Goal: Task Accomplishment & Management: Complete application form

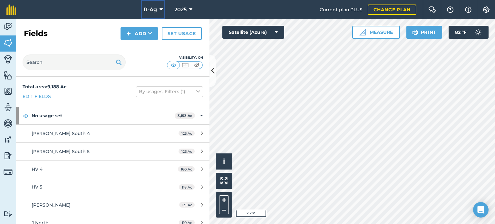
click at [161, 8] on icon at bounding box center [161, 10] width 3 height 8
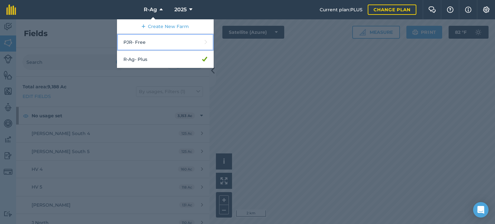
click at [147, 41] on link "PJR - Free" at bounding box center [165, 42] width 97 height 17
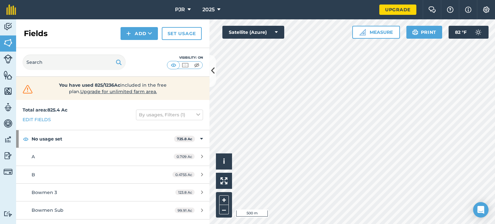
click at [201, 155] on div "Activity Fields Livestock Features Maps Team Vehicles Data Reporting Billing Tu…" at bounding box center [247, 121] width 495 height 205
click at [138, 45] on div "Fields Add Set usage" at bounding box center [112, 33] width 193 height 29
click at [141, 32] on button "Add" at bounding box center [139, 33] width 37 height 13
click at [142, 49] on link "Draw" at bounding box center [139, 48] width 35 height 14
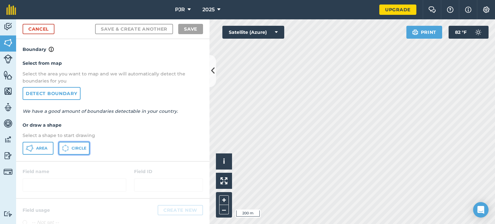
click at [70, 148] on button "Circle" at bounding box center [74, 148] width 31 height 13
click at [48, 29] on link "Cancel" at bounding box center [39, 29] width 32 height 10
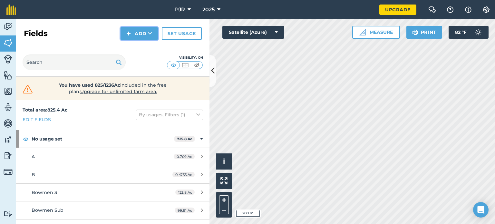
click at [135, 34] on button "Add" at bounding box center [139, 33] width 37 height 13
click at [134, 49] on link "Draw" at bounding box center [139, 48] width 35 height 14
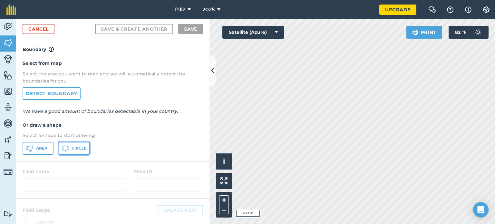
click at [72, 146] on span "Circle" at bounding box center [79, 148] width 15 height 5
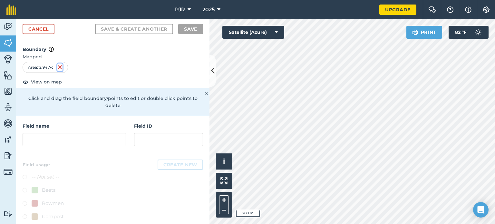
click at [60, 65] on img at bounding box center [59, 67] width 5 height 8
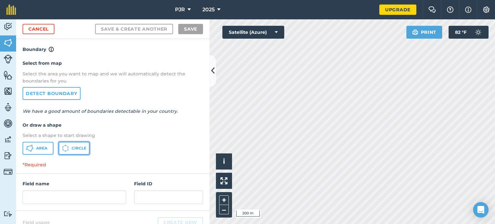
click at [34, 147] on icon at bounding box center [30, 148] width 8 height 8
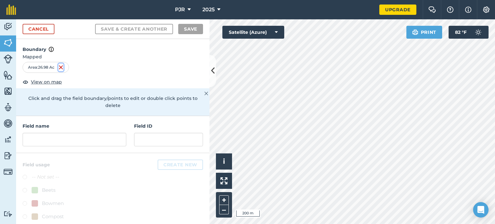
click at [62, 66] on img at bounding box center [60, 67] width 5 height 8
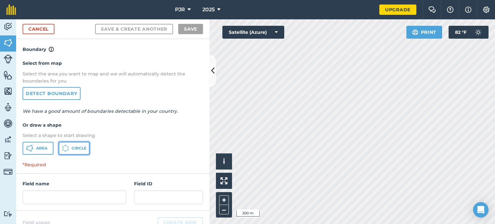
click at [73, 146] on span "Circle" at bounding box center [79, 148] width 15 height 5
click at [35, 26] on link "Cancel" at bounding box center [39, 29] width 32 height 10
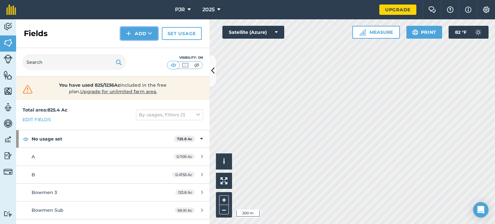
click at [148, 34] on icon at bounding box center [150, 33] width 4 height 6
click at [133, 47] on link "Draw" at bounding box center [139, 48] width 35 height 14
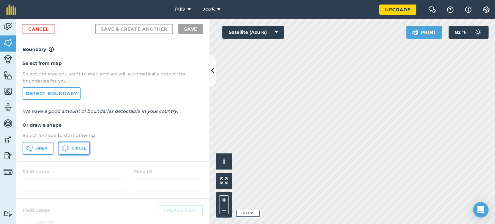
click at [71, 143] on button "Circle" at bounding box center [74, 148] width 31 height 13
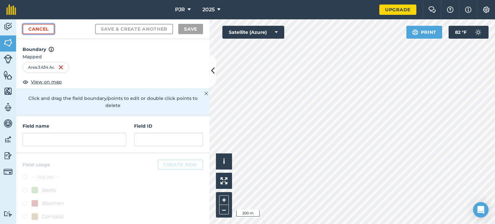
click at [45, 28] on link "Cancel" at bounding box center [39, 29] width 32 height 10
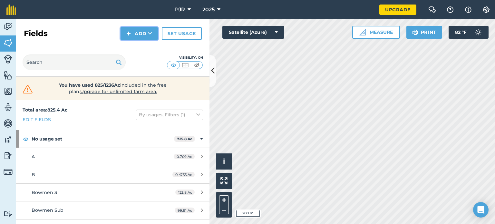
click at [144, 38] on button "Add" at bounding box center [139, 33] width 37 height 13
click at [144, 45] on link "Draw" at bounding box center [139, 48] width 35 height 14
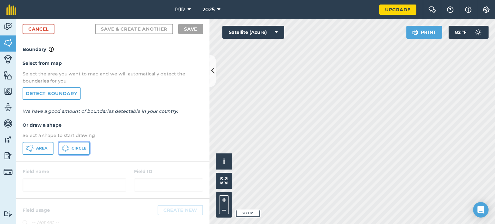
click at [77, 144] on button "Circle" at bounding box center [74, 148] width 31 height 13
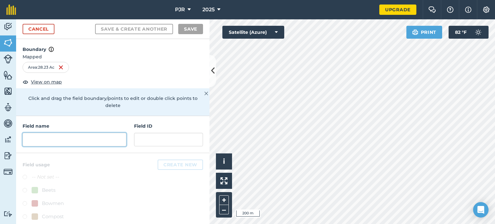
click at [26, 138] on input "text" at bounding box center [75, 140] width 104 height 14
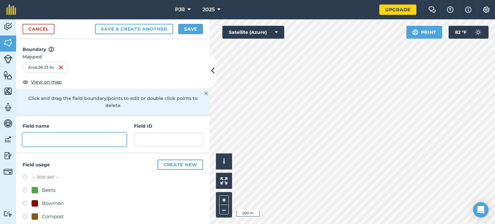
type input "S"
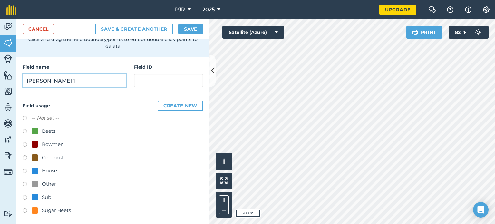
scroll to position [61, 0]
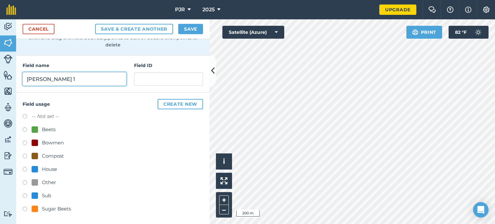
type input "[PERSON_NAME] 1"
click at [45, 188] on div "-- Not set -- Beets Bowmen Compost House Other Sub Sugar Beets" at bounding box center [113, 163] width 180 height 102
click at [47, 184] on div "Other" at bounding box center [49, 183] width 14 height 8
radio input "true"
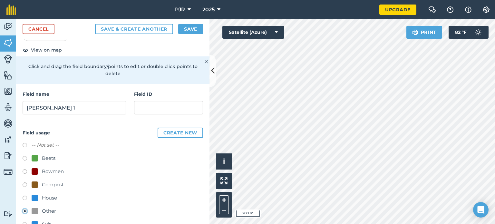
scroll to position [0, 0]
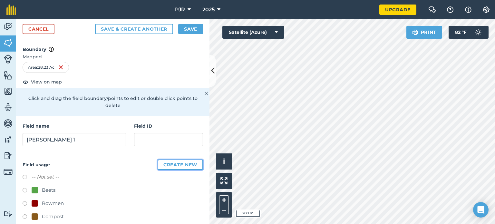
click at [175, 164] on button "Create new" at bounding box center [180, 165] width 45 height 10
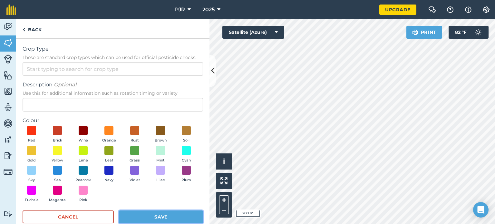
click at [137, 214] on button "Save" at bounding box center [161, 216] width 84 height 13
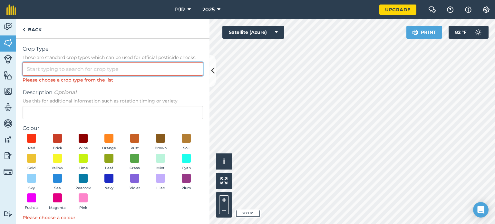
click at [111, 75] on input "Crop Type These are standard crop types which can be used for official pesticid…" at bounding box center [113, 69] width 180 height 14
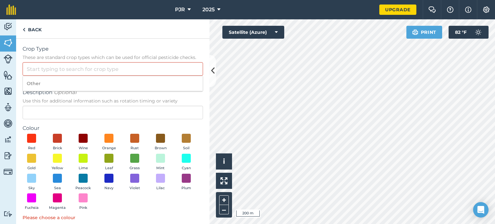
click at [101, 83] on li "Other" at bounding box center [113, 83] width 180 height 15
type input "Other"
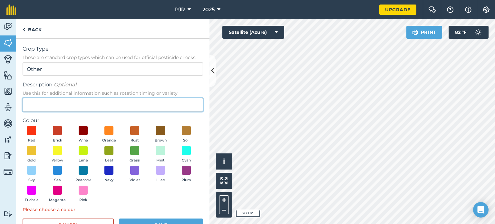
click at [81, 106] on input "Description Optional Use this for additional information such as rotation timin…" at bounding box center [113, 105] width 180 height 14
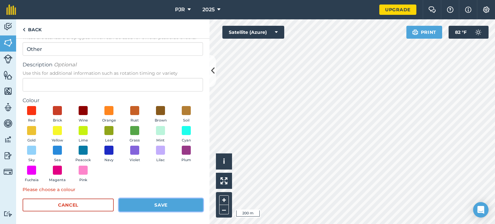
click at [162, 204] on button "Save" at bounding box center [161, 205] width 84 height 13
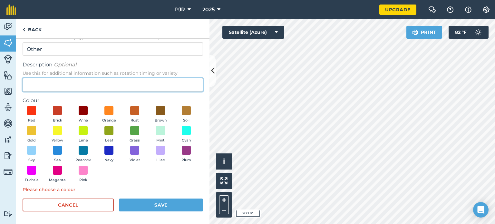
click at [57, 83] on input "Description Optional Use this for additional information such as rotation timin…" at bounding box center [113, 85] width 180 height 14
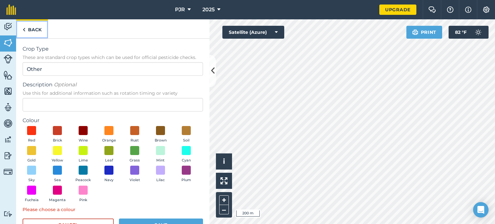
click at [34, 34] on link "Back" at bounding box center [32, 28] width 32 height 19
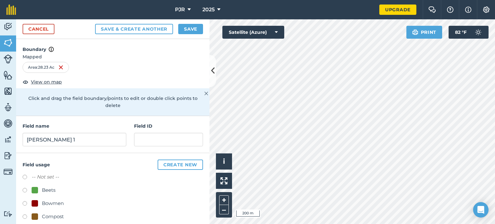
scroll to position [61, 0]
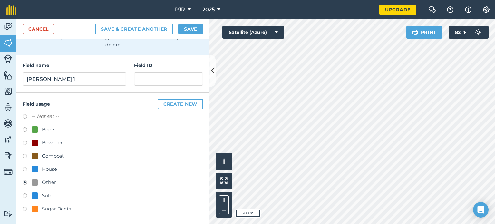
click at [23, 114] on label at bounding box center [27, 117] width 9 height 6
radio input "true"
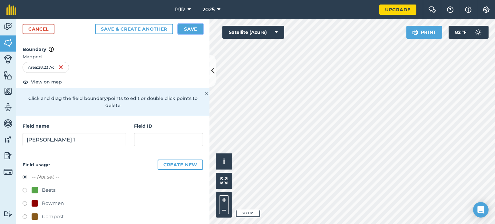
click at [196, 29] on button "Save" at bounding box center [190, 29] width 25 height 10
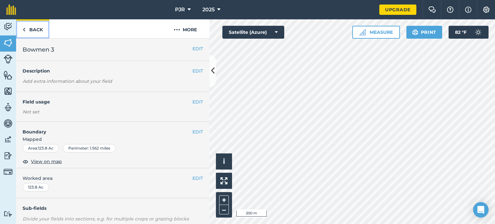
click at [25, 29] on link "Back" at bounding box center [32, 28] width 33 height 19
click at [29, 33] on link "Back" at bounding box center [32, 28] width 33 height 19
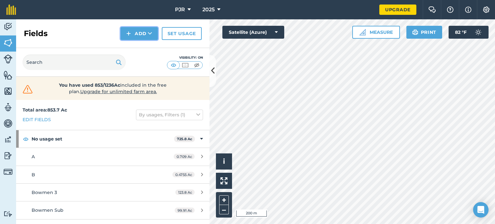
click at [141, 34] on button "Add" at bounding box center [139, 33] width 37 height 13
click at [135, 51] on link "Draw" at bounding box center [139, 48] width 35 height 14
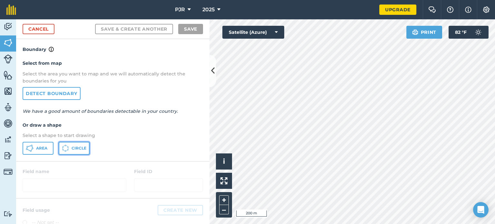
click at [81, 148] on span "Circle" at bounding box center [79, 148] width 15 height 5
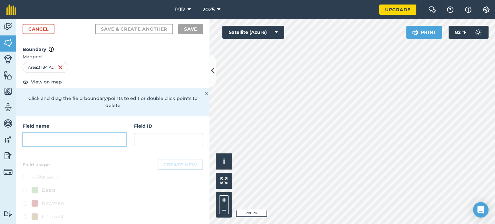
click at [54, 138] on input "text" at bounding box center [75, 140] width 104 height 14
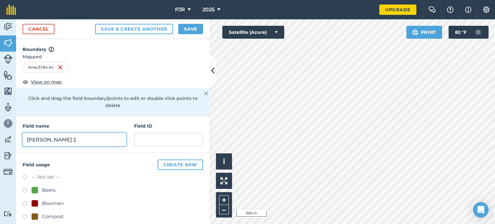
type input "[PERSON_NAME] 2"
click at [49, 176] on label "-- Not set --" at bounding box center [45, 177] width 27 height 8
radio input "true"
click at [192, 26] on button "Save" at bounding box center [190, 29] width 25 height 10
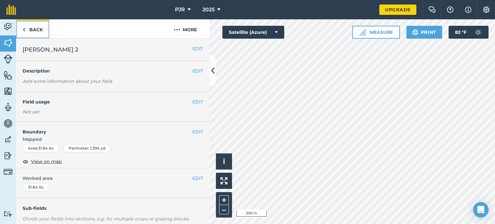
click at [25, 26] on img at bounding box center [24, 30] width 3 height 8
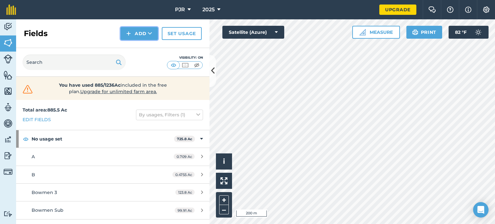
click at [146, 32] on button "Add" at bounding box center [139, 33] width 37 height 13
click at [137, 48] on link "Draw" at bounding box center [139, 48] width 35 height 14
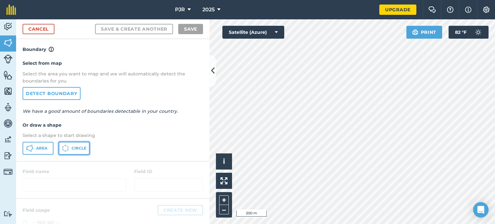
click at [74, 150] on span "Circle" at bounding box center [79, 148] width 15 height 5
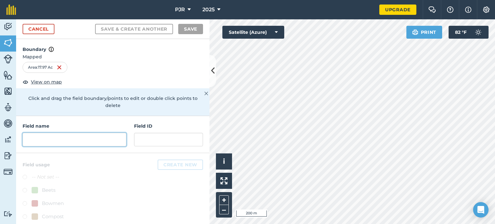
click at [48, 134] on input "text" at bounding box center [75, 140] width 104 height 14
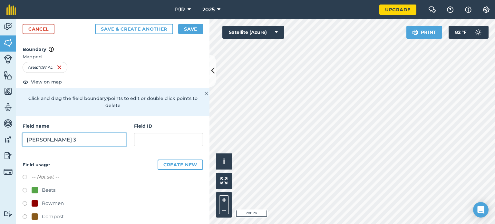
type input "[PERSON_NAME] 3"
click at [187, 28] on button "Save" at bounding box center [190, 29] width 25 height 10
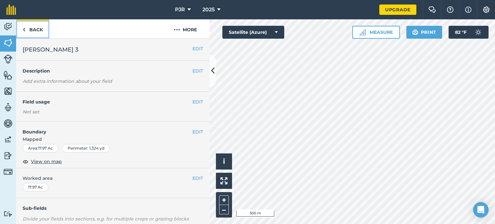
click at [35, 31] on link "Back" at bounding box center [32, 28] width 33 height 19
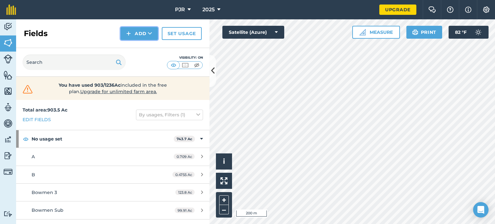
click at [144, 35] on button "Add" at bounding box center [139, 33] width 37 height 13
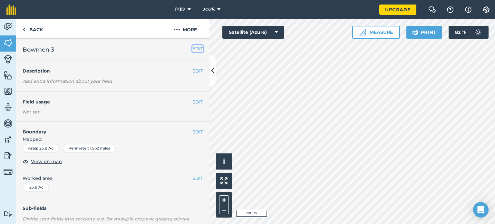
click at [192, 46] on button "EDIT" at bounding box center [197, 48] width 11 height 7
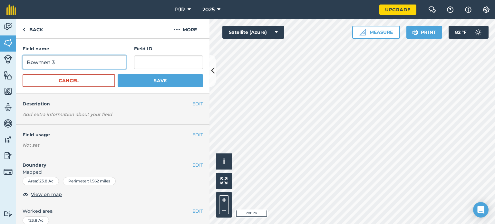
click at [65, 65] on input "Bowmen 3" at bounding box center [75, 62] width 104 height 14
type input "Bowmen 1"
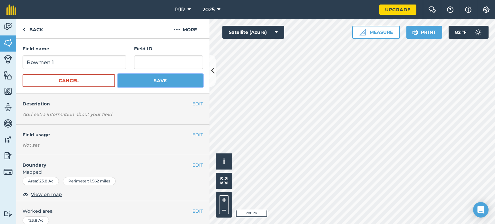
click at [166, 86] on button "Save" at bounding box center [160, 80] width 85 height 13
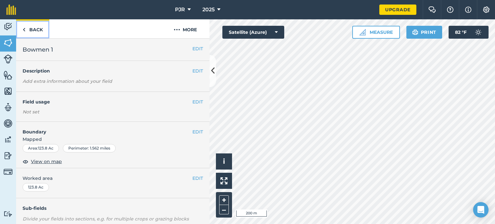
click at [40, 30] on link "Back" at bounding box center [32, 28] width 33 height 19
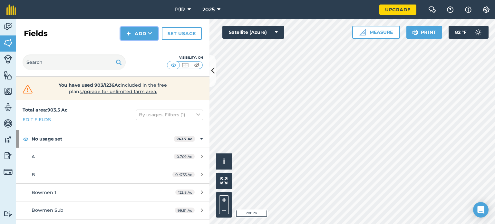
click at [139, 35] on button "Add" at bounding box center [139, 33] width 37 height 13
click at [141, 48] on link "Draw" at bounding box center [139, 48] width 35 height 14
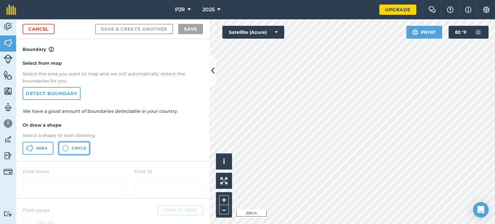
click at [34, 148] on icon at bounding box center [30, 148] width 8 height 8
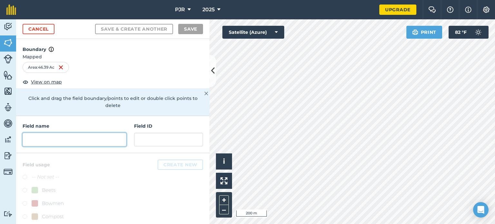
click at [57, 133] on input "text" at bounding box center [75, 140] width 104 height 14
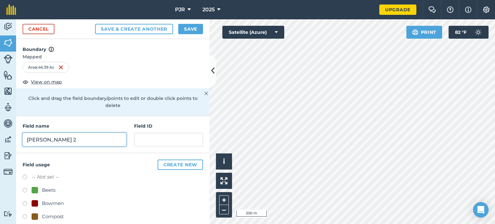
type input "[PERSON_NAME] 2"
click at [44, 175] on label "-- Not set --" at bounding box center [45, 177] width 27 height 8
radio input "true"
click at [187, 28] on button "Save" at bounding box center [190, 29] width 25 height 10
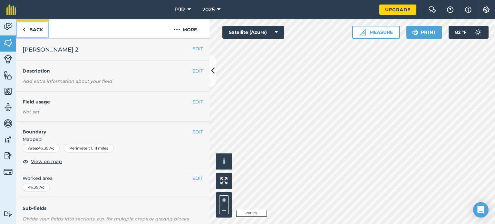
click at [29, 33] on link "Back" at bounding box center [32, 28] width 33 height 19
click at [37, 28] on link "Back" at bounding box center [32, 28] width 33 height 19
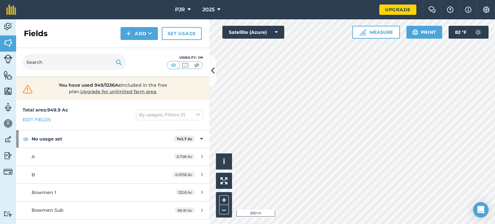
click at [167, 179] on div "Activity Fields Livestock Features Maps Team Vehicles Data Reporting Billing Tu…" at bounding box center [247, 121] width 495 height 205
